Goal: Transaction & Acquisition: Obtain resource

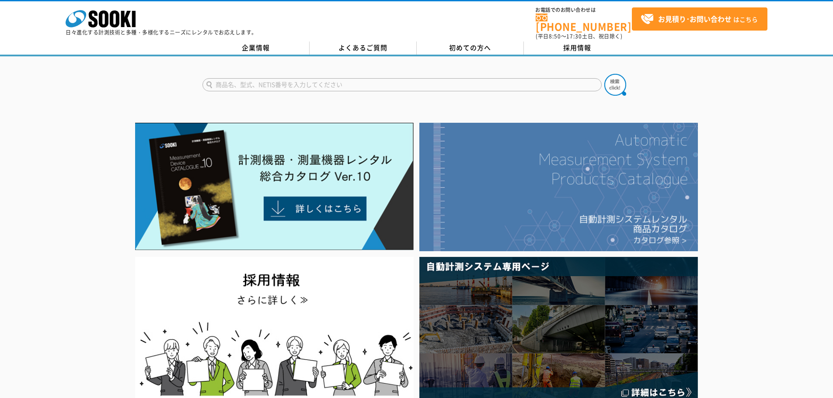
scroll to position [44, 0]
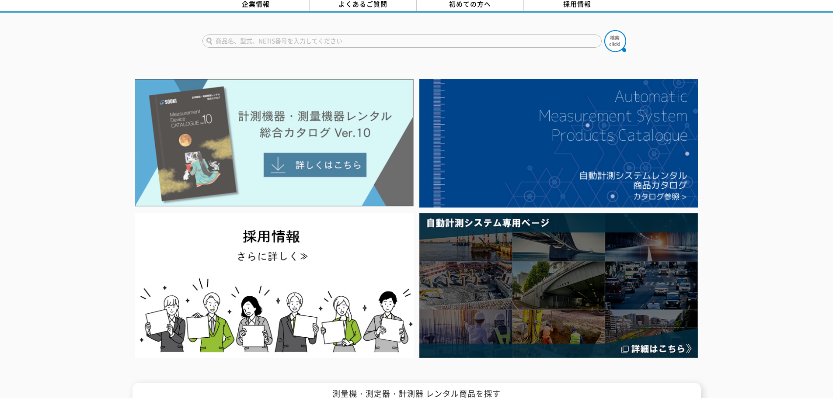
click at [354, 118] on img at bounding box center [274, 143] width 278 height 128
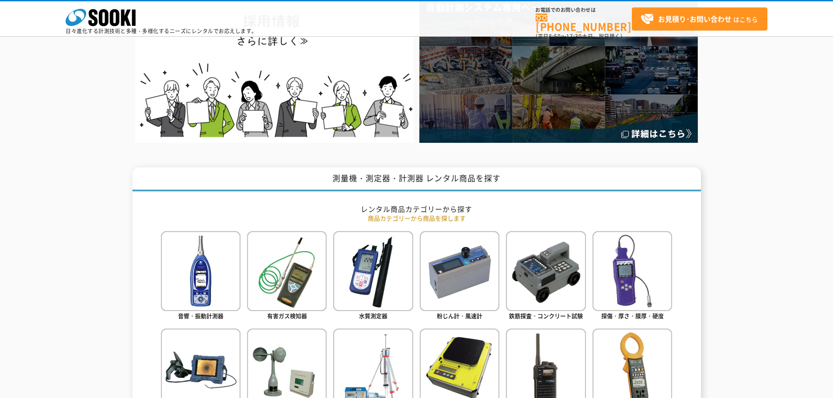
scroll to position [350, 0]
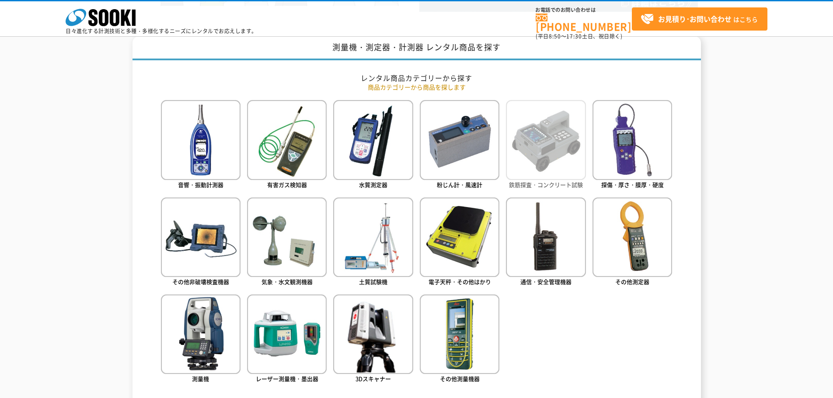
click at [540, 156] on img at bounding box center [546, 140] width 80 height 80
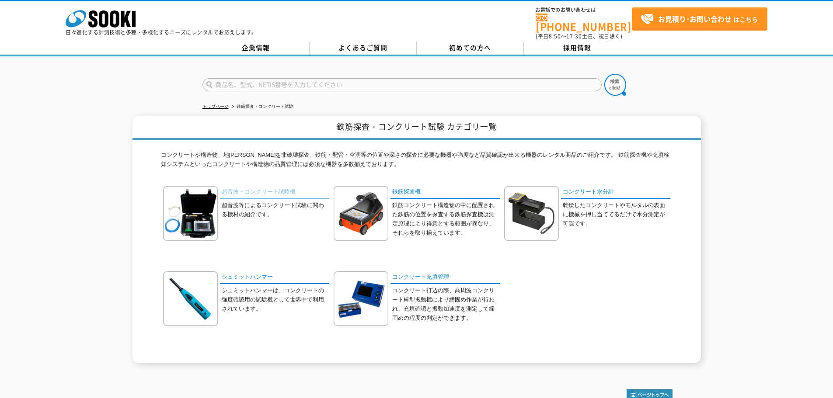
click at [262, 186] on link "超音波・コンクリート試験機" at bounding box center [274, 192] width 109 height 13
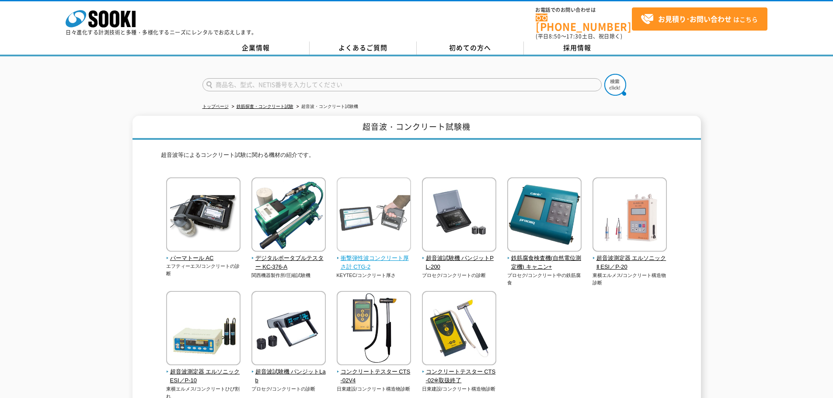
click at [383, 254] on span "衝撃弾性波コンクリート厚さ計 CTG-2" at bounding box center [374, 263] width 75 height 18
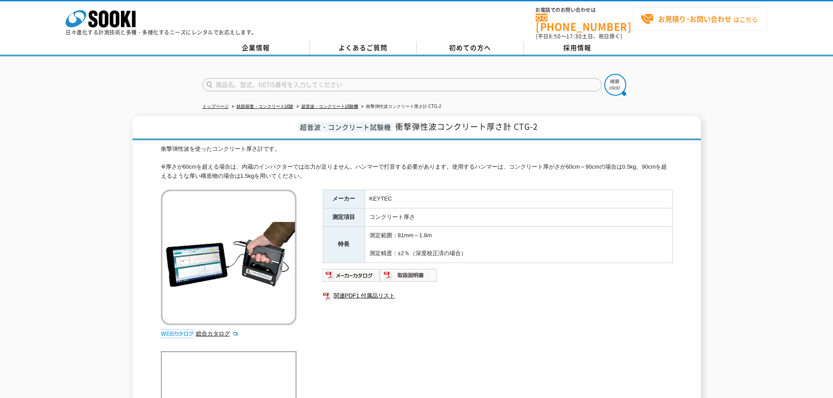
click at [676, 28] on link "お見積り･お問い合わせ はこちら" at bounding box center [700, 18] width 136 height 23
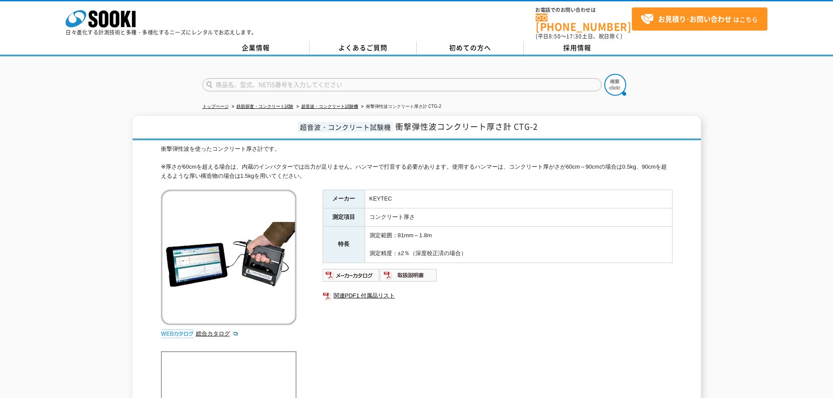
click at [104, 30] on p "日々進化する計測技術と多種・多様化するニーズにレンタルでお応えします。" at bounding box center [161, 32] width 191 height 5
click at [114, 21] on icon "株式会社 ソーキ" at bounding box center [101, 18] width 70 height 17
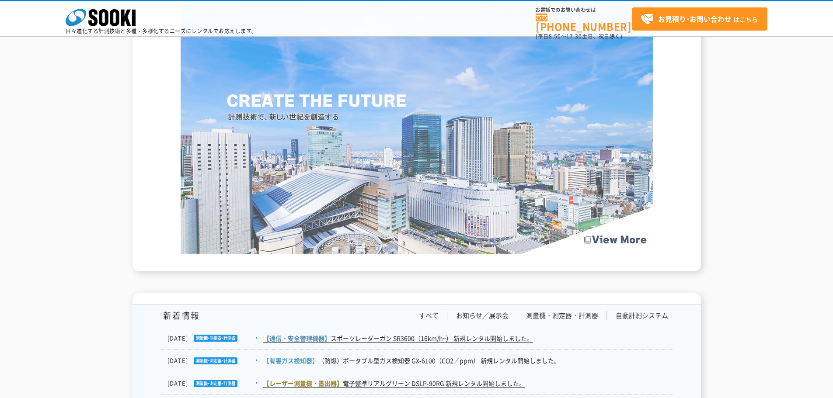
scroll to position [1005, 0]
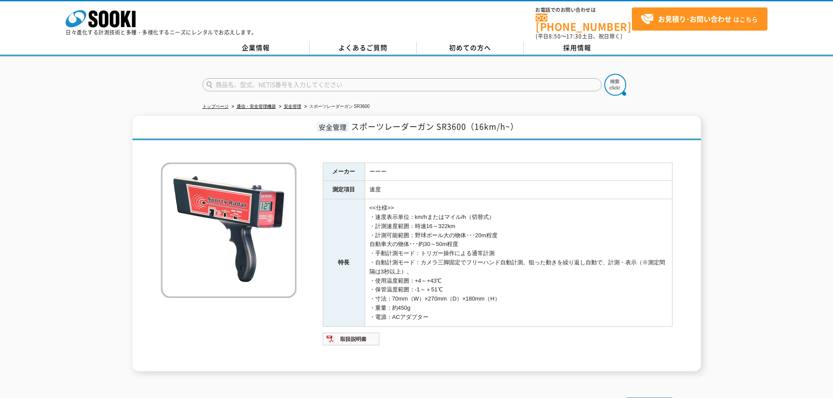
click at [393, 237] on td "<<仕様>> ・速度表示単位：km/hまたはマイル/h（切替式） ・計測速度範囲：時速16～322km ・計測可能範囲：野球ボール大の物体･･･20m程度 自…" at bounding box center [518, 262] width 307 height 127
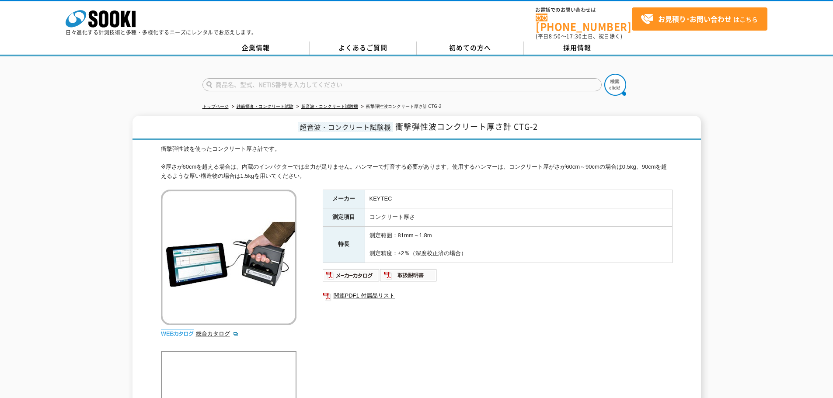
drag, startPoint x: 0, startPoint y: 0, endPoint x: 397, endPoint y: 236, distance: 462.0
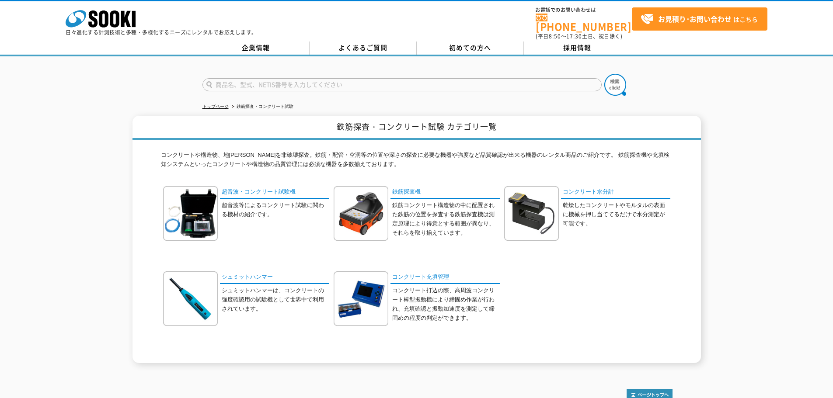
drag, startPoint x: 0, startPoint y: 0, endPoint x: 397, endPoint y: 236, distance: 462.0
